Goal: Communication & Community: Answer question/provide support

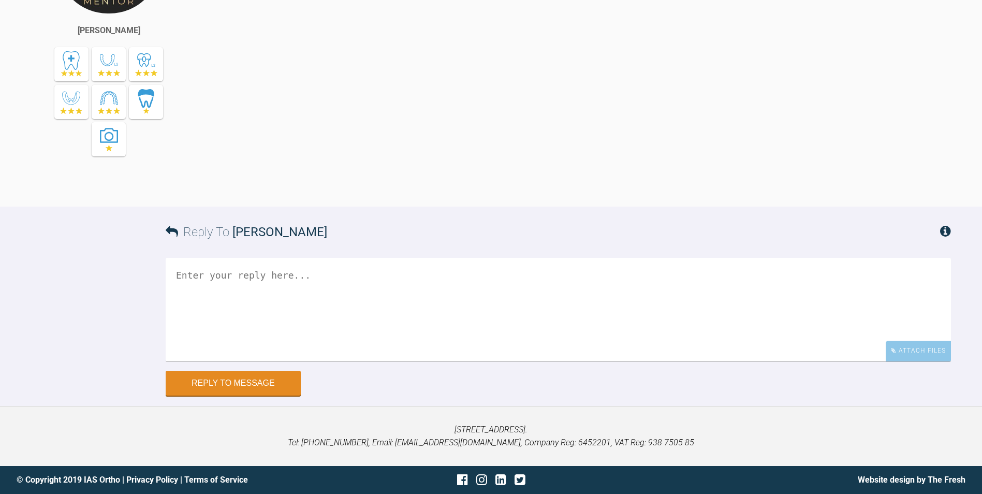
scroll to position [20689, 0]
click at [295, 361] on textarea at bounding box center [558, 310] width 785 height 104
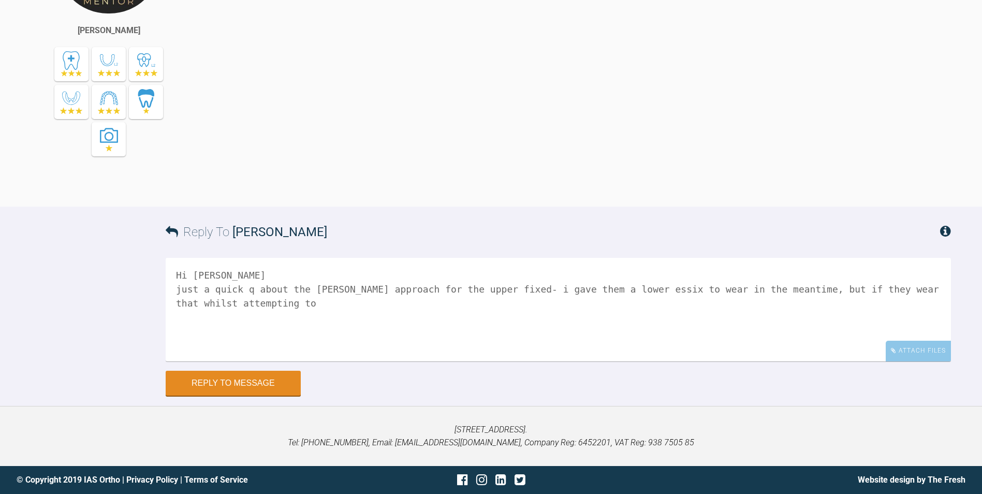
click at [495, 361] on textarea "Hi [PERSON_NAME] just a quick q about the [PERSON_NAME] approach for the upper …" at bounding box center [558, 310] width 785 height 104
drag, startPoint x: 347, startPoint y: 358, endPoint x: 635, endPoint y: 359, distance: 288.3
click at [635, 359] on textarea "Hi [PERSON_NAME] just a quick q about the [PERSON_NAME] approach for the upper …" at bounding box center [558, 310] width 785 height 104
click at [493, 361] on textarea "Hi [PERSON_NAME] just a quick q about the [PERSON_NAME] approach for the upper …" at bounding box center [558, 310] width 785 height 104
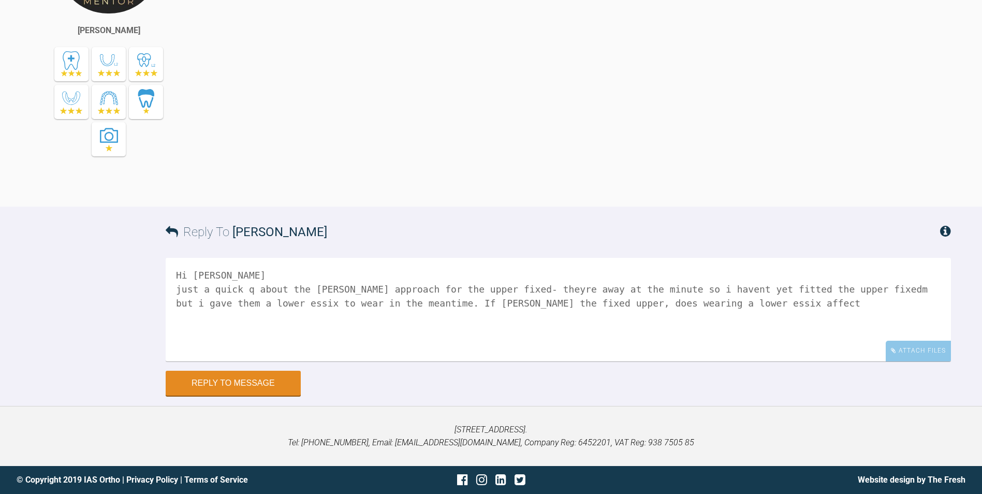
click at [493, 361] on textarea "Hi [PERSON_NAME] just a quick q about the [PERSON_NAME] approach for the upper …" at bounding box center [558, 310] width 785 height 104
click at [669, 358] on textarea "Hi [PERSON_NAME] just a quick q about the [PERSON_NAME] approach for the upper …" at bounding box center [558, 310] width 785 height 104
click at [186, 361] on textarea "Hi [PERSON_NAME] just a quick q about the [PERSON_NAME] approach for the upper …" at bounding box center [558, 310] width 785 height 104
click at [501, 341] on textarea "Hi [PERSON_NAME] just a quick q about the [PERSON_NAME] approach for the upper …" at bounding box center [558, 310] width 785 height 104
click at [670, 341] on textarea "Hi [PERSON_NAME] just a quick q about the [PERSON_NAME] approach for the upper …" at bounding box center [558, 310] width 785 height 104
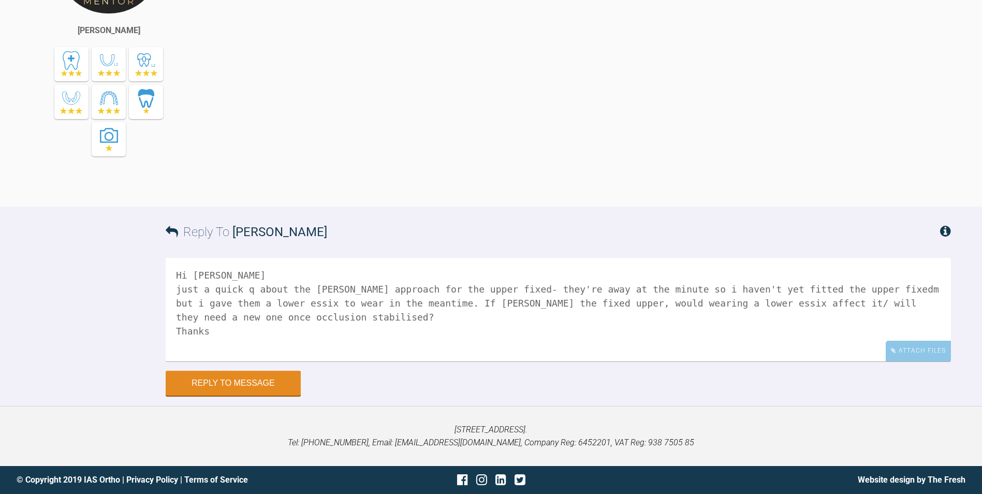
click at [823, 341] on textarea "Hi [PERSON_NAME] just a quick q about the [PERSON_NAME] approach for the upper …" at bounding box center [558, 310] width 785 height 104
type textarea "Hi [PERSON_NAME] just a quick q about the [PERSON_NAME] approach for the upper …"
click at [284, 397] on button "Reply to Message" at bounding box center [233, 384] width 135 height 25
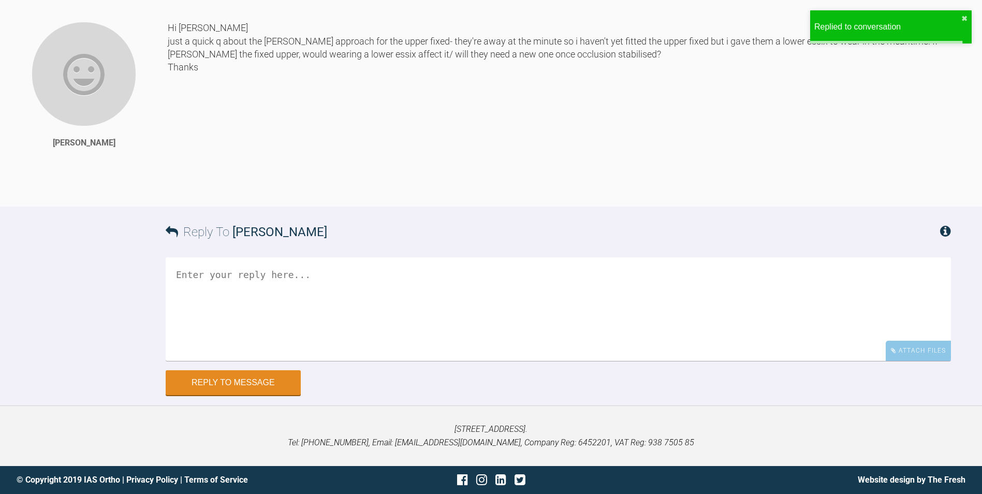
scroll to position [21076, 0]
